Goal: Information Seeking & Learning: Learn about a topic

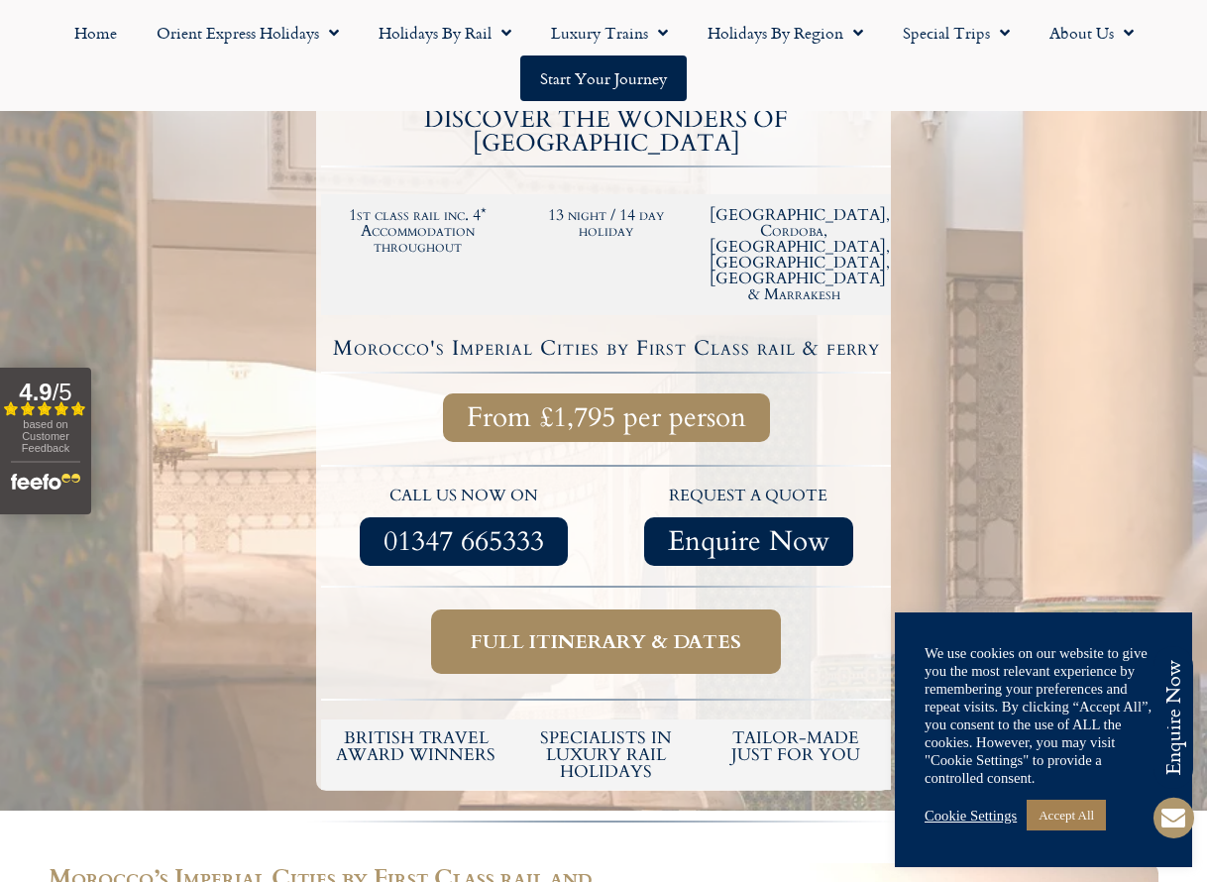
scroll to position [384, 0]
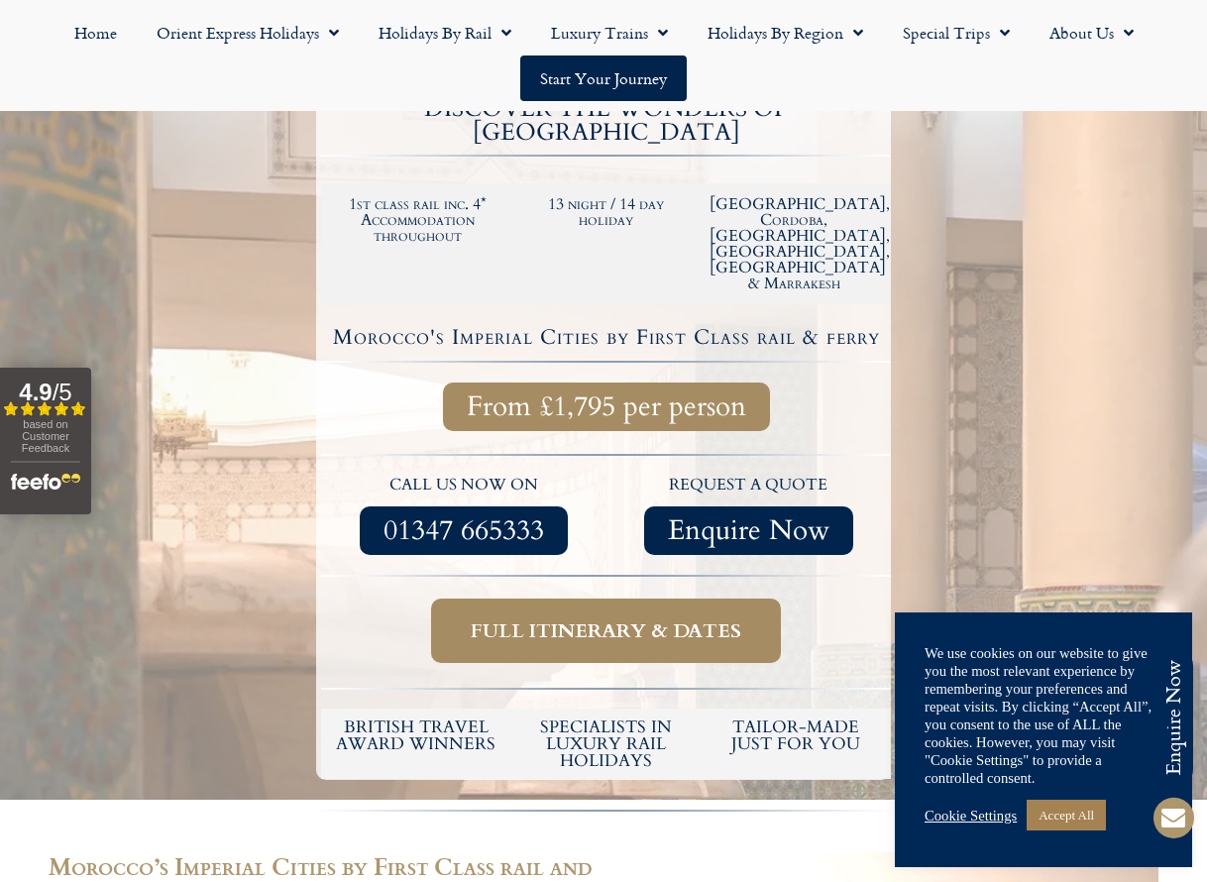
click at [672, 618] on span "Full itinerary & dates" at bounding box center [606, 630] width 270 height 25
click at [510, 618] on span "Full itinerary & dates" at bounding box center [606, 630] width 270 height 25
click at [1081, 809] on link "Accept All" at bounding box center [1065, 815] width 79 height 31
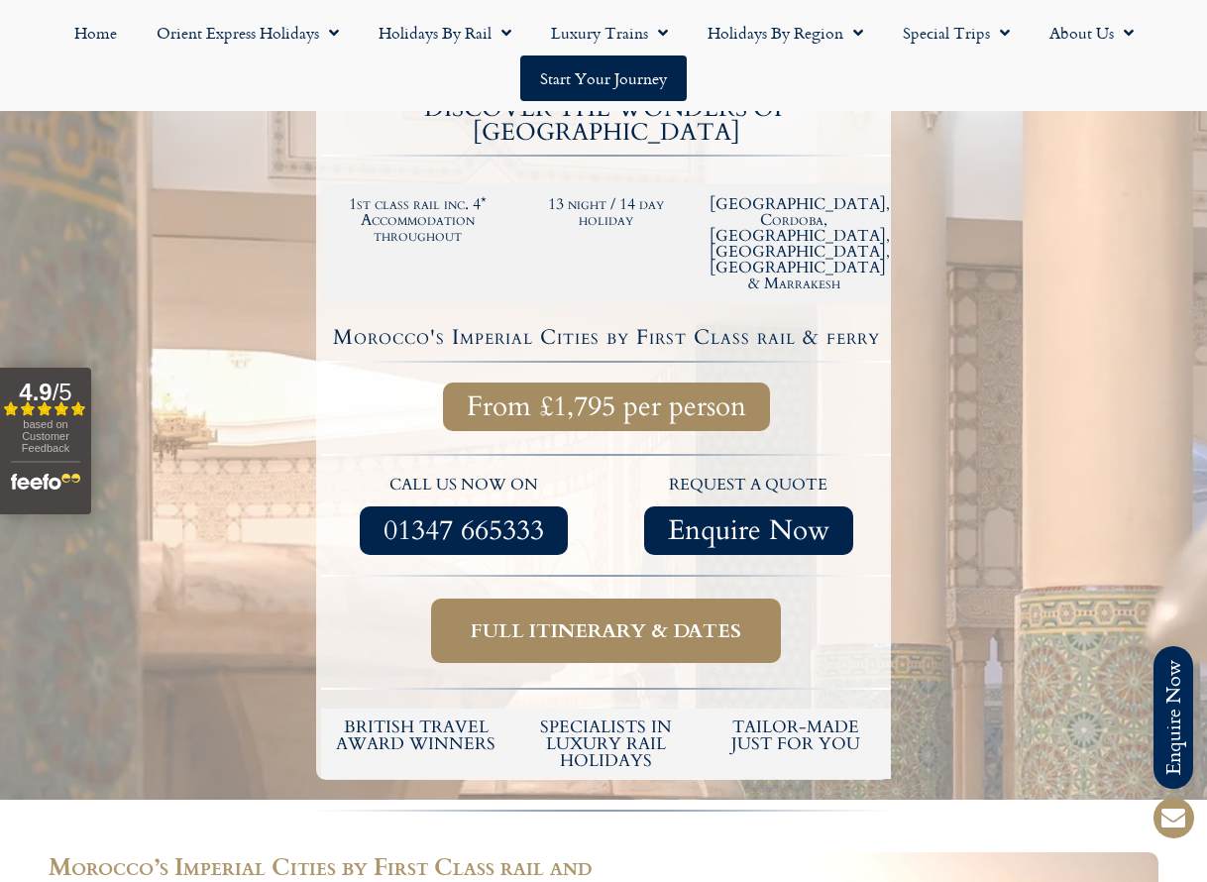
click at [556, 618] on span "Full itinerary & dates" at bounding box center [606, 630] width 270 height 25
click at [563, 618] on span "Full itinerary & dates" at bounding box center [606, 630] width 270 height 25
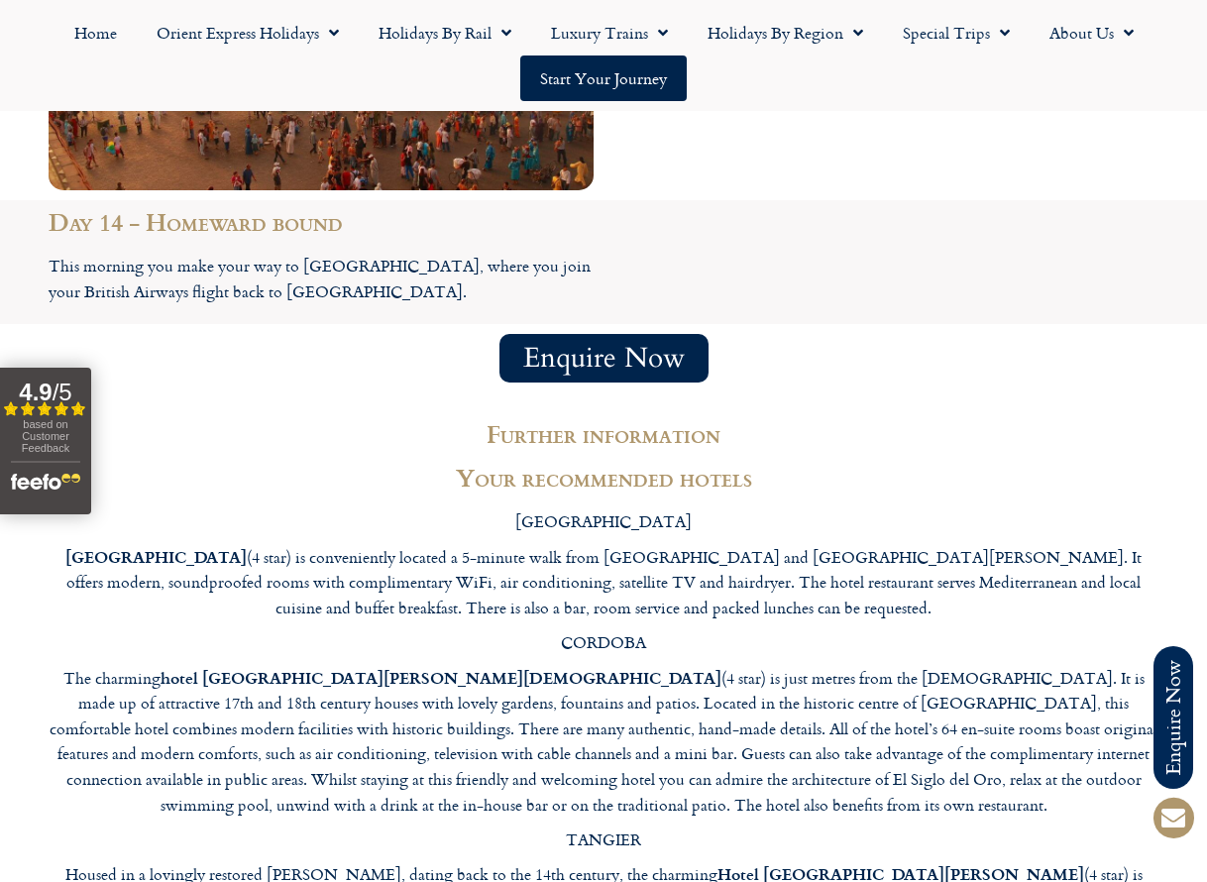
scroll to position [6086, 0]
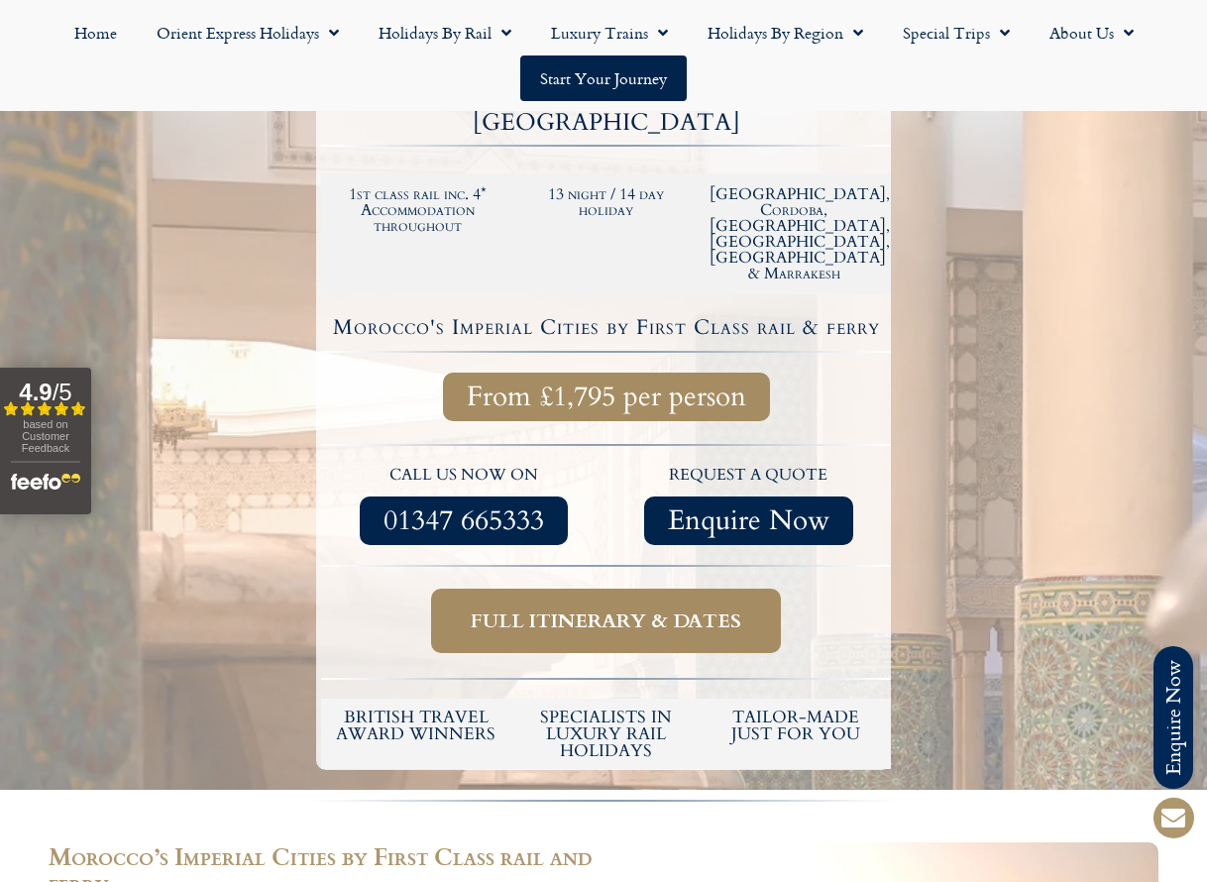
scroll to position [397, 0]
